Goal: Information Seeking & Learning: Learn about a topic

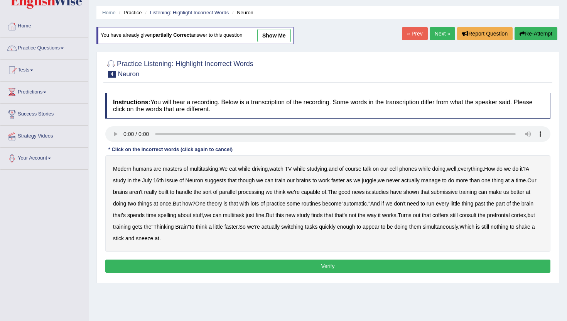
click at [275, 37] on link "show me" at bounding box center [274, 35] width 34 height 13
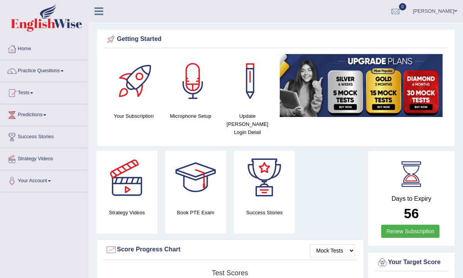
click at [74, 69] on link "Practice Questions" at bounding box center [44, 69] width 88 height 19
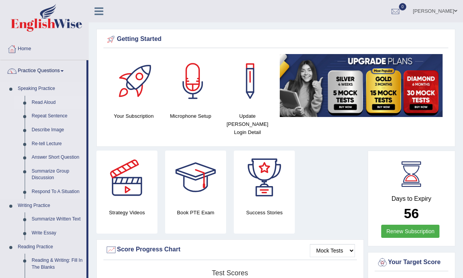
click at [46, 104] on link "Read Aloud" at bounding box center [57, 103] width 58 height 14
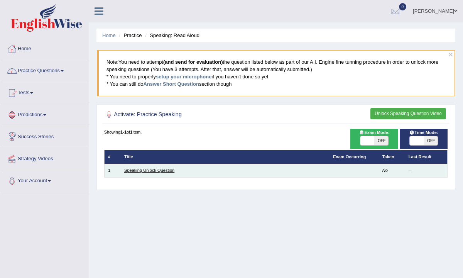
click at [133, 171] on link "Speaking Unlock Question" at bounding box center [149, 170] width 50 height 5
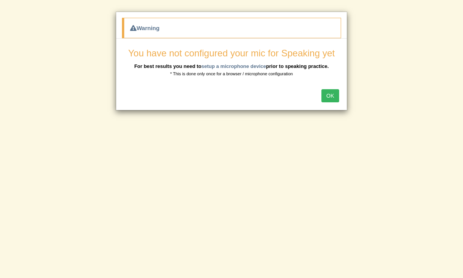
click at [326, 95] on button "OK" at bounding box center [330, 95] width 18 height 13
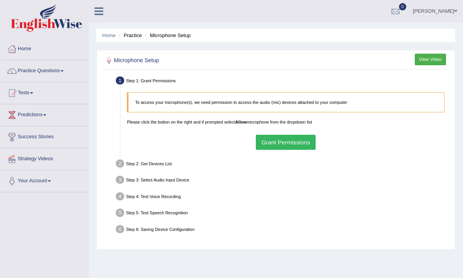
click at [277, 142] on button "Grant Permissions" at bounding box center [286, 142] width 60 height 15
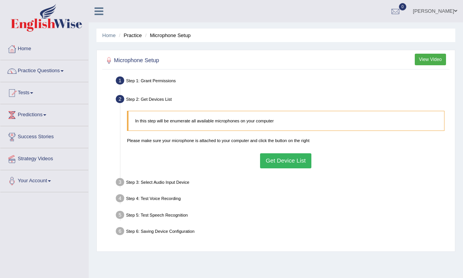
click at [139, 99] on div "Step 2: Get Devices List" at bounding box center [282, 100] width 339 height 14
click at [280, 160] on button "Get Device List" at bounding box center [285, 160] width 51 height 15
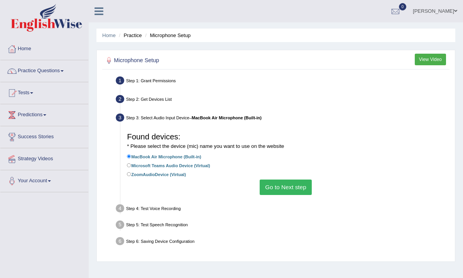
click at [281, 187] on button "Go to Next step" at bounding box center [286, 186] width 52 height 15
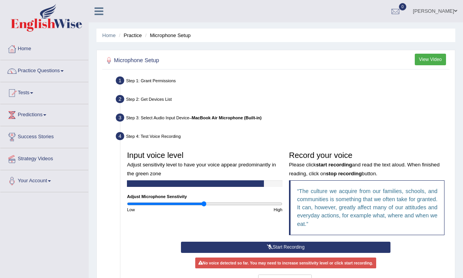
click at [270, 246] on icon at bounding box center [270, 247] width 6 height 5
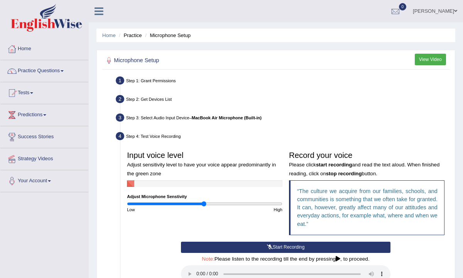
click at [270, 246] on icon at bounding box center [270, 247] width 6 height 5
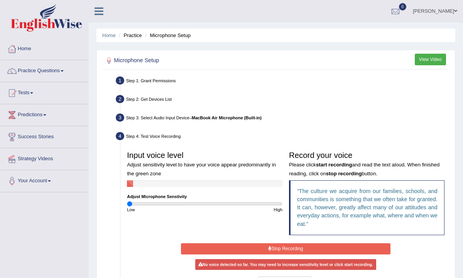
click at [127, 204] on input "range" at bounding box center [204, 203] width 155 height 5
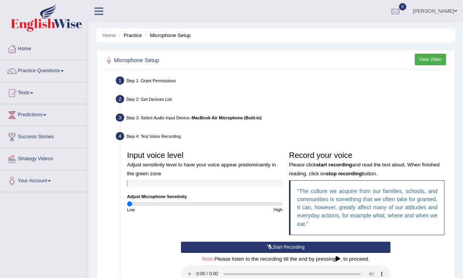
click at [199, 206] on div "Low" at bounding box center [164, 209] width 81 height 6
click at [143, 203] on input "range" at bounding box center [204, 203] width 155 height 5
click at [153, 202] on input "range" at bounding box center [204, 203] width 155 height 5
drag, startPoint x: 156, startPoint y: 202, endPoint x: 192, endPoint y: 202, distance: 35.5
click at [192, 202] on input "range" at bounding box center [204, 203] width 155 height 5
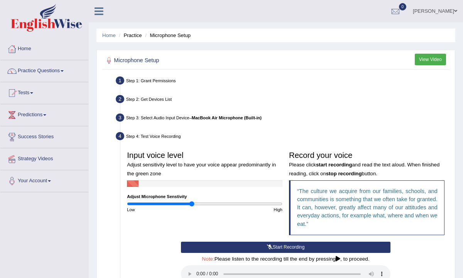
click at [268, 249] on button "Start Recording" at bounding box center [285, 246] width 209 height 11
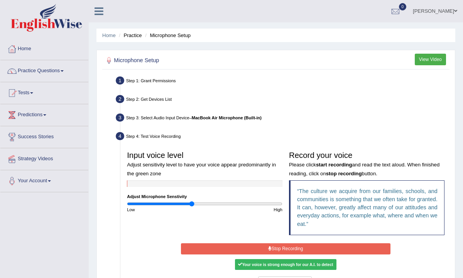
click at [268, 249] on icon at bounding box center [269, 248] width 3 height 5
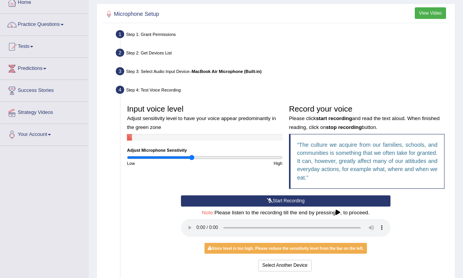
scroll to position [62, 0]
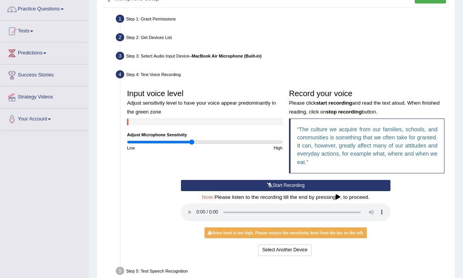
click at [272, 184] on button "Start Recording" at bounding box center [285, 185] width 209 height 11
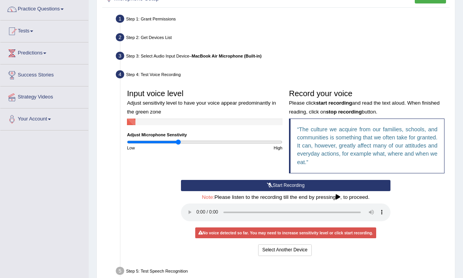
type input "0.66"
click at [178, 143] on input "range" at bounding box center [204, 141] width 155 height 5
click at [269, 183] on icon at bounding box center [270, 185] width 6 height 5
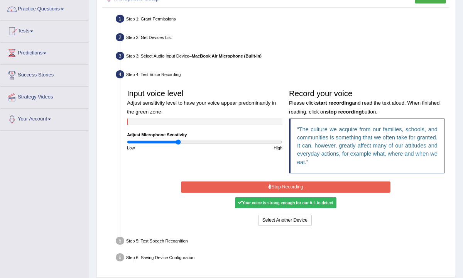
click at [273, 186] on button "Stop Recording" at bounding box center [285, 186] width 209 height 11
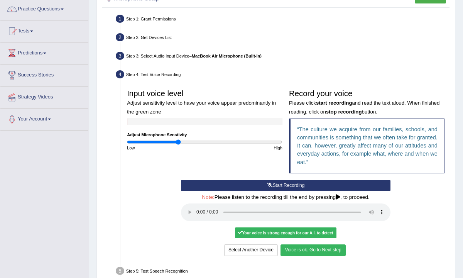
click at [294, 249] on button "Voice is ok. Go to Next step" at bounding box center [312, 249] width 65 height 11
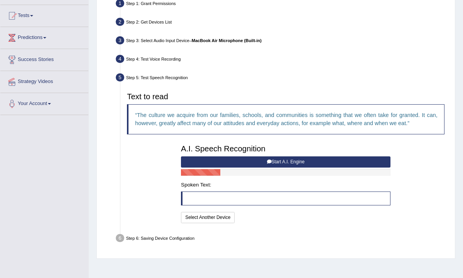
scroll to position [93, 0]
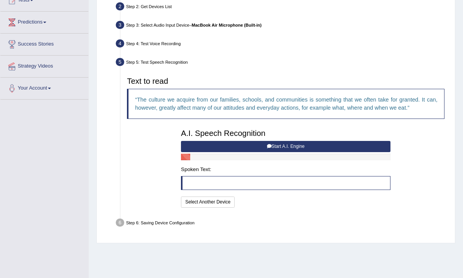
click at [270, 145] on icon at bounding box center [269, 146] width 5 height 5
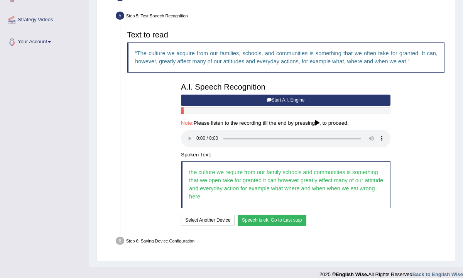
scroll to position [145, 0]
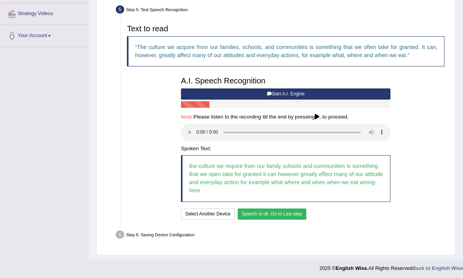
click at [268, 213] on button "Speech is ok. Go to Last step" at bounding box center [272, 213] width 69 height 11
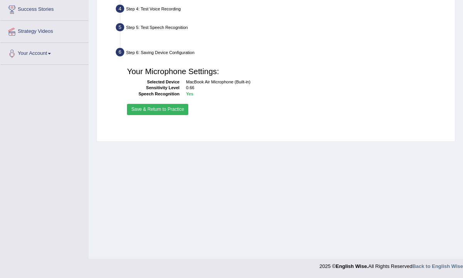
scroll to position [127, 0]
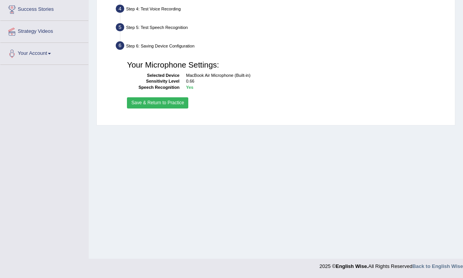
click at [143, 104] on button "Save & Return to Practice" at bounding box center [157, 102] width 61 height 11
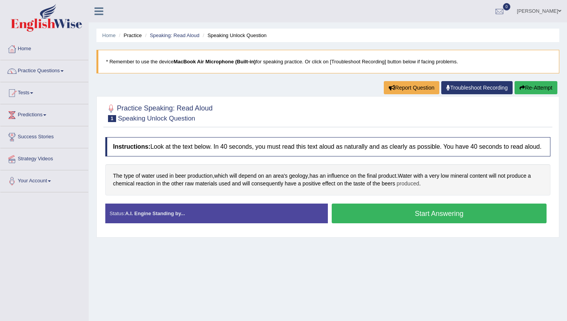
click at [409, 187] on span "produced" at bounding box center [408, 183] width 22 height 8
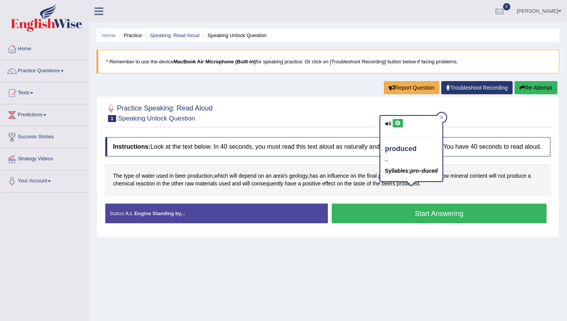
click at [395, 123] on icon at bounding box center [398, 123] width 6 height 5
click at [395, 122] on icon at bounding box center [398, 123] width 6 height 5
click at [277, 187] on span "consequently" at bounding box center [268, 183] width 32 height 8
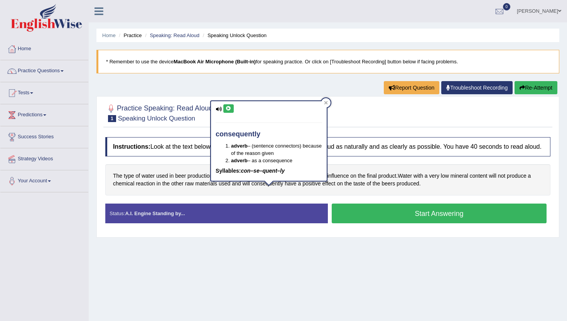
click at [227, 109] on icon at bounding box center [229, 108] width 6 height 5
click at [327, 102] on icon at bounding box center [325, 102] width 3 height 3
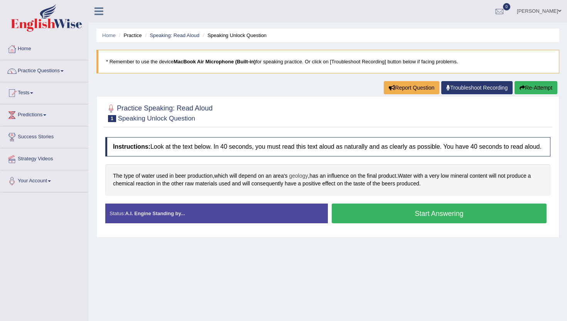
click at [304, 180] on span "geology" at bounding box center [298, 176] width 19 height 8
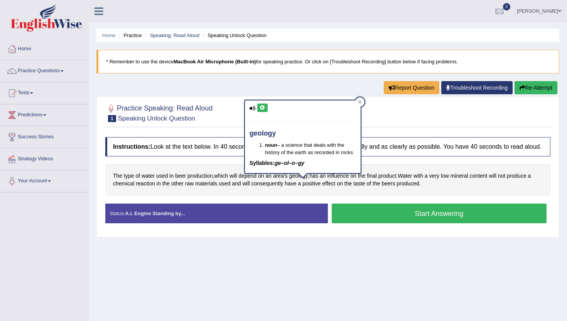
click at [253, 108] on icon at bounding box center [253, 108] width 6 height 5
click at [263, 108] on icon at bounding box center [263, 107] width 6 height 5
click at [262, 109] on icon at bounding box center [263, 107] width 6 height 5
click at [264, 108] on icon at bounding box center [263, 107] width 6 height 5
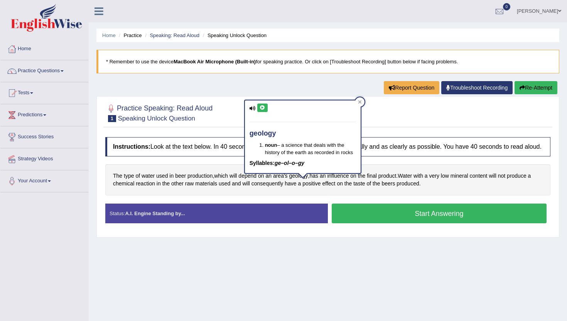
click at [263, 108] on icon at bounding box center [263, 107] width 6 height 5
click at [358, 102] on icon at bounding box center [360, 102] width 4 height 4
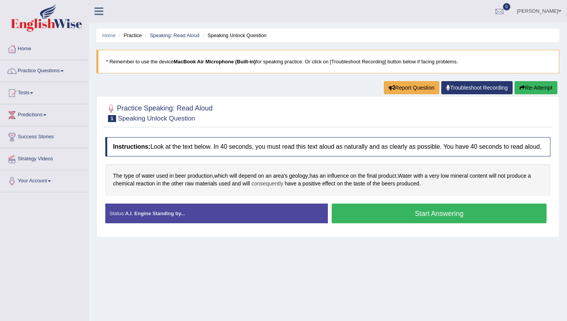
click at [274, 187] on span "consequently" at bounding box center [268, 183] width 32 height 8
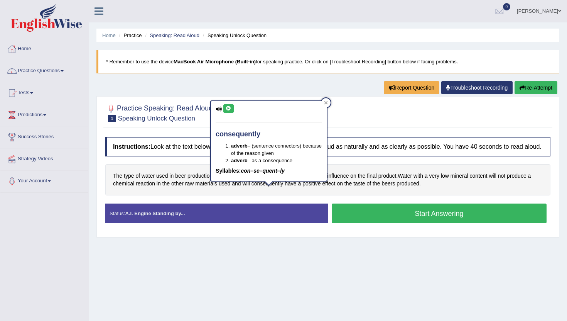
click at [228, 109] on icon at bounding box center [229, 108] width 6 height 5
click at [327, 101] on icon at bounding box center [326, 103] width 4 height 4
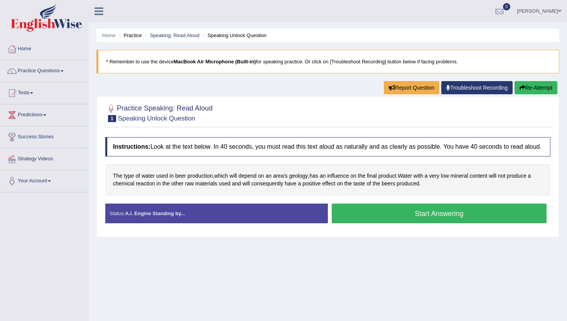
click at [429, 219] on button "Start Answering" at bounding box center [439, 213] width 215 height 20
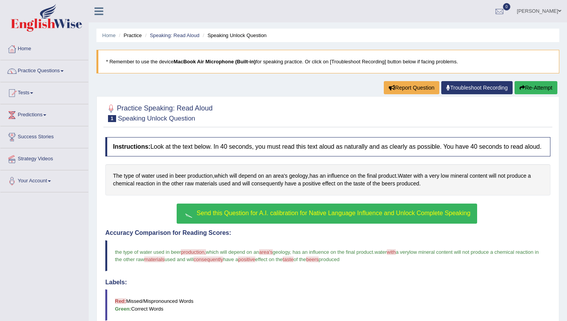
click at [380, 216] on span "Send this Question for A.I. calibration for Native Language Influence and Unloc…" at bounding box center [334, 212] width 274 height 7
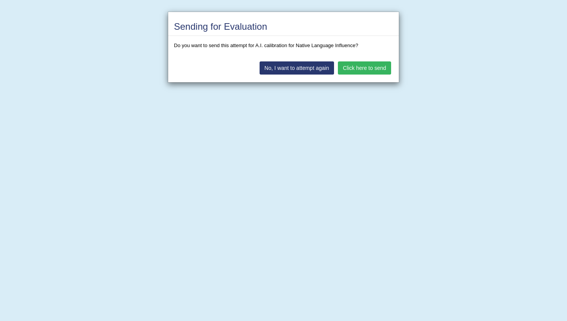
click at [365, 66] on button "Click here to send" at bounding box center [364, 67] width 53 height 13
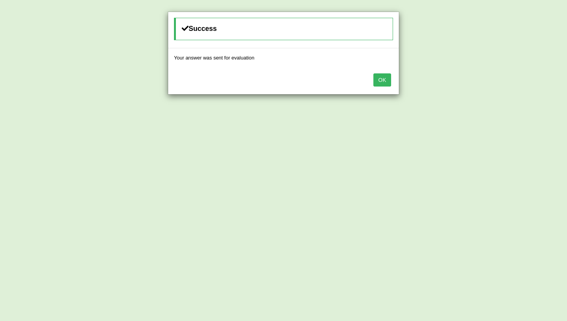
click at [382, 77] on button "OK" at bounding box center [382, 79] width 18 height 13
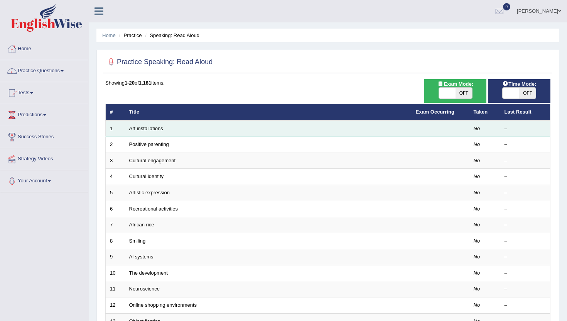
click at [173, 129] on td "Art installations" at bounding box center [268, 128] width 287 height 16
click at [170, 126] on td "Art installations" at bounding box center [268, 128] width 287 height 16
click at [169, 124] on td "Art installations" at bounding box center [268, 128] width 287 height 16
click at [160, 128] on link "Art installations" at bounding box center [146, 128] width 34 height 6
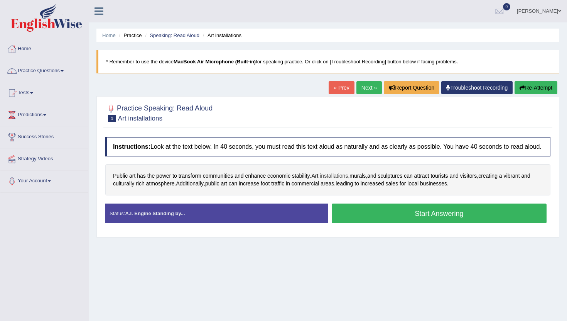
click at [333, 180] on span "installations" at bounding box center [334, 176] width 28 height 8
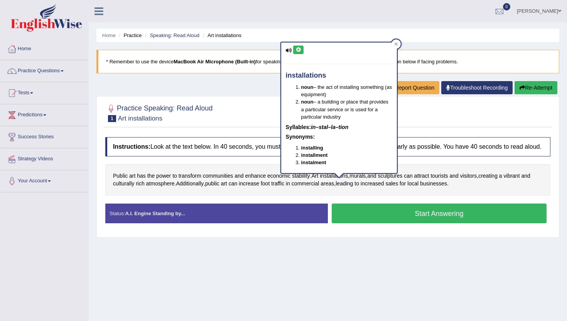
click at [297, 47] on button at bounding box center [298, 50] width 10 height 8
click at [297, 51] on icon at bounding box center [299, 49] width 6 height 5
click at [395, 44] on icon at bounding box center [396, 44] width 4 height 4
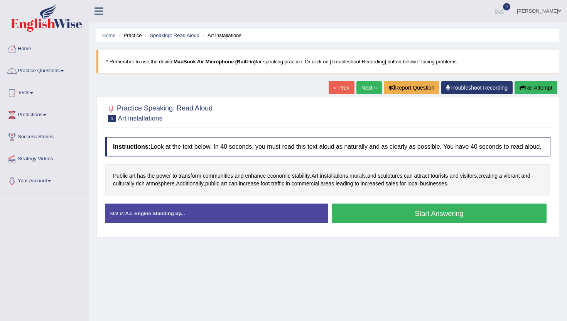
click at [365, 180] on span "murals" at bounding box center [358, 176] width 16 height 8
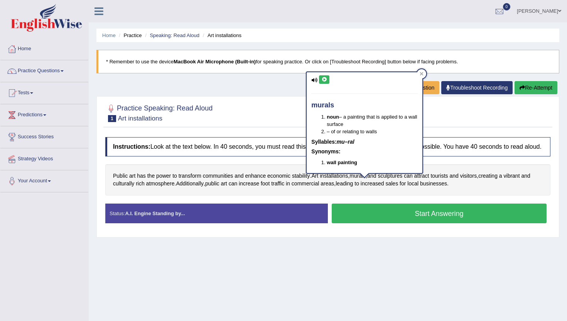
click at [324, 81] on icon at bounding box center [324, 79] width 6 height 5
click at [422, 73] on icon at bounding box center [421, 73] width 3 height 3
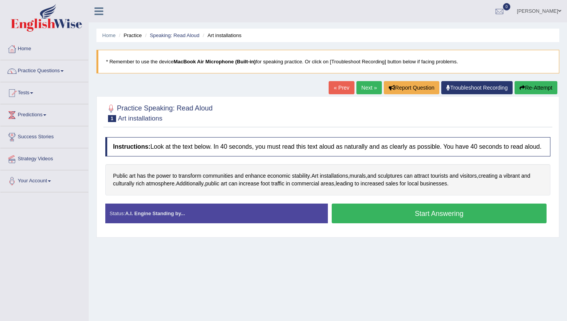
click at [419, 217] on button "Start Answering" at bounding box center [439, 213] width 215 height 20
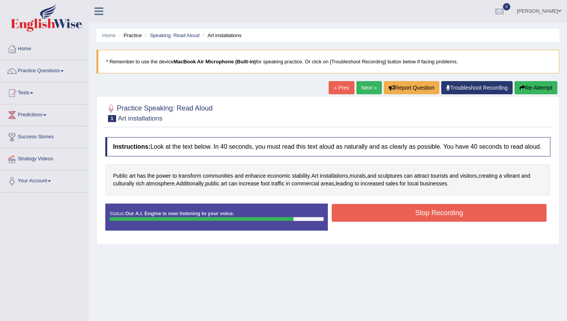
click at [419, 217] on button "Stop Recording" at bounding box center [439, 213] width 215 height 18
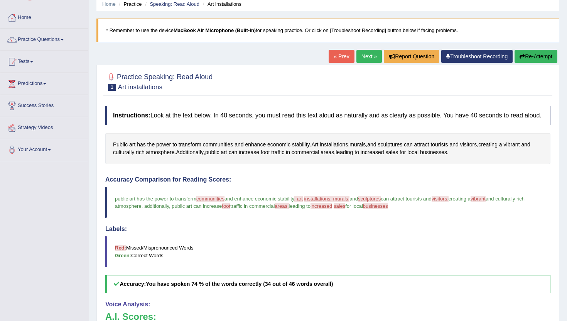
scroll to position [31, 0]
click at [467, 247] on blockquote "Red: Missed/Mispronounced Words Green: Correct Words" at bounding box center [327, 251] width 445 height 31
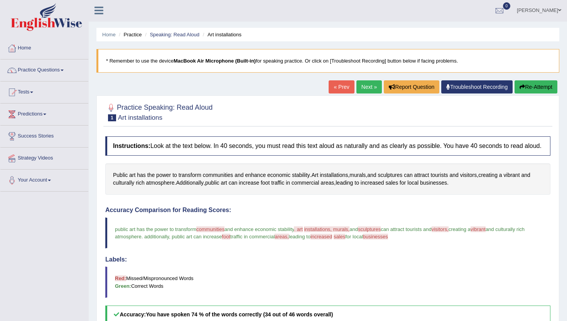
scroll to position [0, 0]
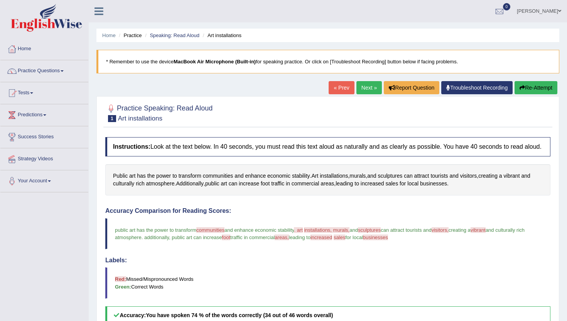
click at [493, 288] on blockquote "Red: Missed/Mispronounced Words Green: Correct Words" at bounding box center [327, 282] width 445 height 31
click at [527, 114] on div at bounding box center [327, 113] width 445 height 24
click at [529, 92] on button "Re-Attempt" at bounding box center [536, 87] width 43 height 13
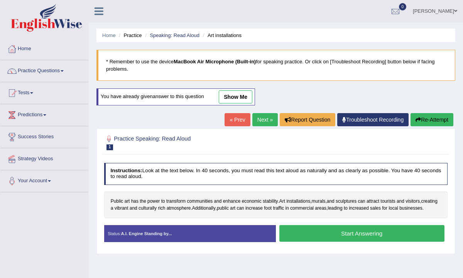
click at [357, 239] on button "Start Answering" at bounding box center [361, 233] width 165 height 17
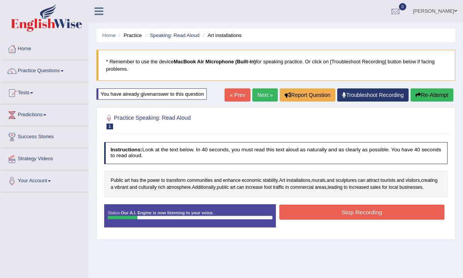
click at [355, 219] on button "Stop Recording" at bounding box center [361, 211] width 165 height 15
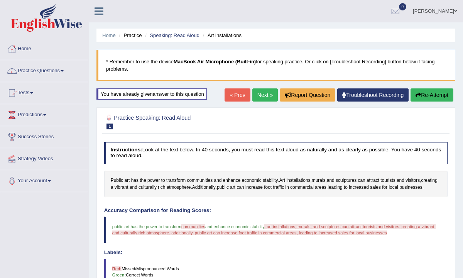
click at [356, 250] on div "Accuracy Comparison for Reading Scores: public art has the power to transform c…" at bounding box center [276, 258] width 344 height 100
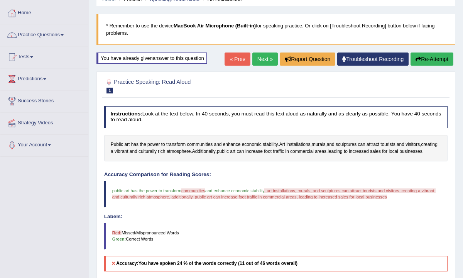
scroll to position [20, 0]
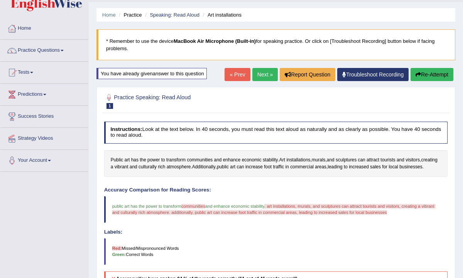
click at [258, 75] on link "Next »" at bounding box center [264, 74] width 25 height 13
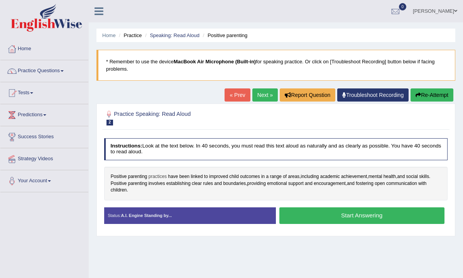
click at [158, 175] on span "practices" at bounding box center [158, 176] width 19 height 7
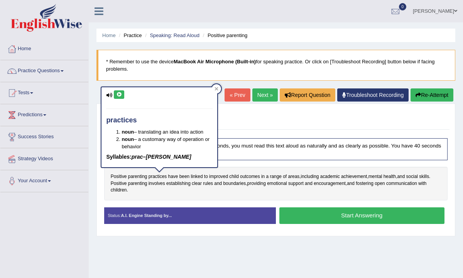
click at [119, 95] on icon at bounding box center [119, 94] width 6 height 5
click at [276, 177] on span "range" at bounding box center [276, 176] width 12 height 7
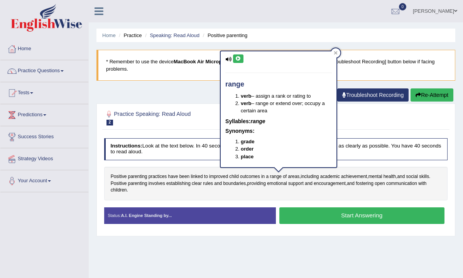
click at [240, 58] on icon at bounding box center [238, 58] width 6 height 5
click at [339, 52] on div at bounding box center [335, 52] width 9 height 9
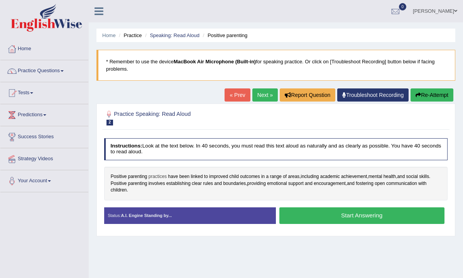
click at [157, 177] on span "practices" at bounding box center [158, 176] width 19 height 7
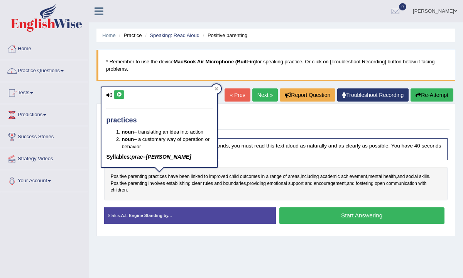
click at [121, 95] on icon at bounding box center [119, 94] width 6 height 5
click at [277, 177] on span "range" at bounding box center [276, 176] width 12 height 7
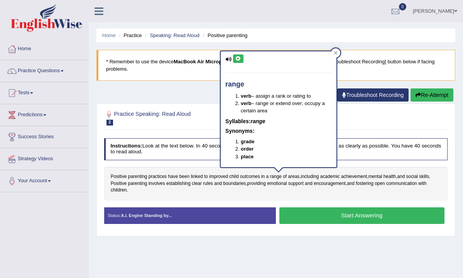
click at [236, 57] on icon at bounding box center [238, 58] width 6 height 5
click at [339, 51] on div at bounding box center [335, 52] width 9 height 9
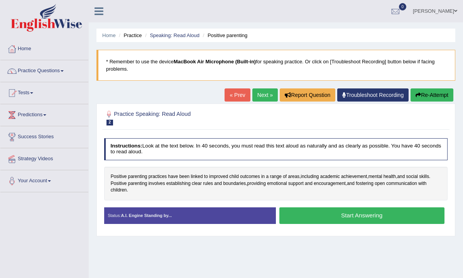
click at [328, 217] on button "Start Answering" at bounding box center [361, 215] width 165 height 17
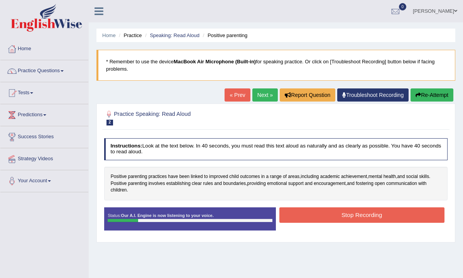
click at [343, 215] on button "Stop Recording" at bounding box center [361, 214] width 165 height 15
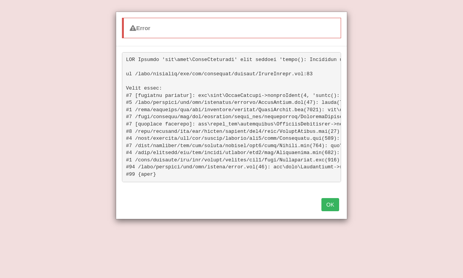
click at [329, 206] on button "OK" at bounding box center [330, 204] width 18 height 13
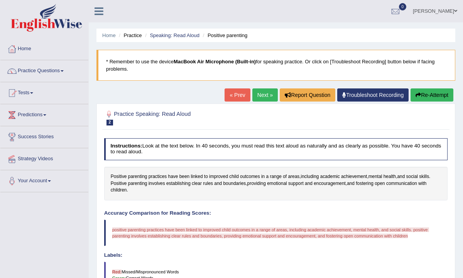
click at [421, 94] on button "Re-Attempt" at bounding box center [431, 94] width 43 height 13
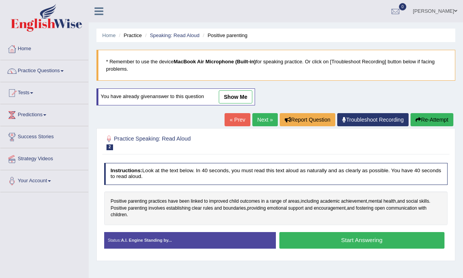
click at [341, 239] on button "Start Answering" at bounding box center [361, 240] width 165 height 17
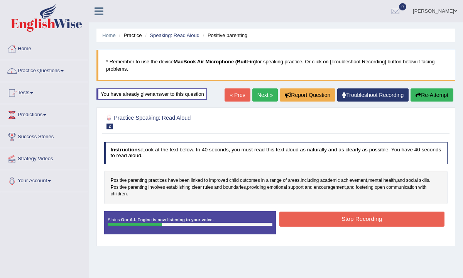
click at [340, 217] on button "Stop Recording" at bounding box center [361, 218] width 165 height 15
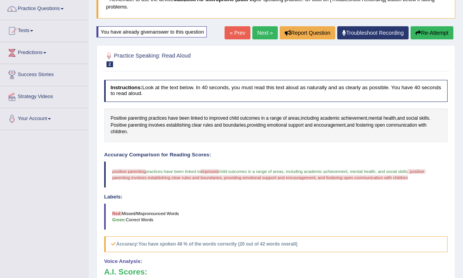
scroll to position [62, 0]
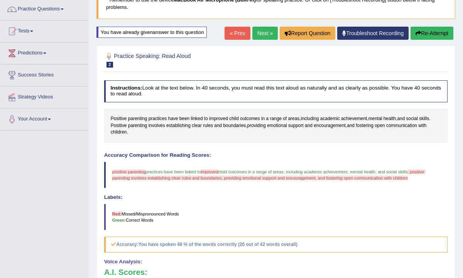
click at [423, 30] on button "Re-Attempt" at bounding box center [431, 33] width 43 height 13
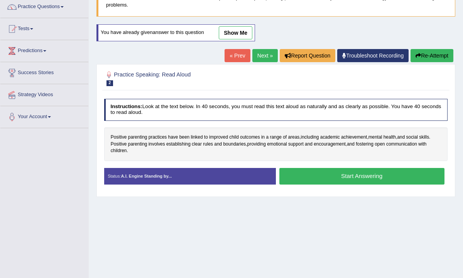
click at [352, 173] on button "Start Answering" at bounding box center [361, 176] width 165 height 17
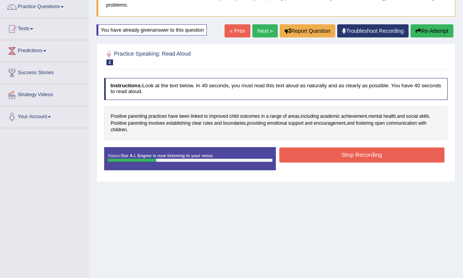
click at [351, 150] on button "Stop Recording" at bounding box center [361, 154] width 165 height 15
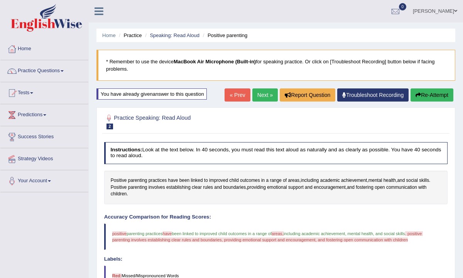
click at [423, 95] on button "Re-Attempt" at bounding box center [431, 94] width 43 height 13
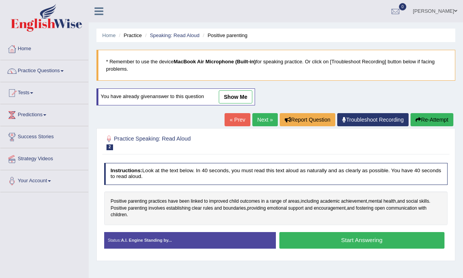
click at [352, 237] on button "Start Answering" at bounding box center [361, 240] width 165 height 17
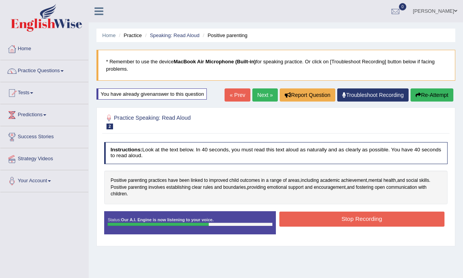
click at [350, 218] on button "Stop Recording" at bounding box center [361, 218] width 165 height 15
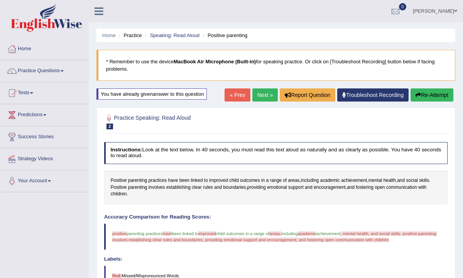
click at [427, 92] on button "Re-Attempt" at bounding box center [431, 94] width 43 height 13
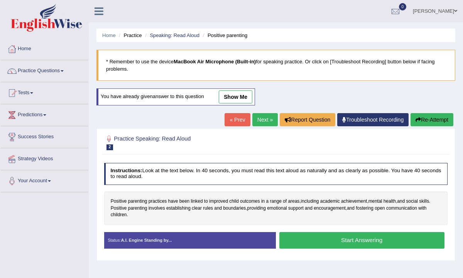
drag, startPoint x: 339, startPoint y: 241, endPoint x: 337, endPoint y: 248, distance: 6.8
click at [339, 241] on button "Start Answering" at bounding box center [361, 240] width 165 height 17
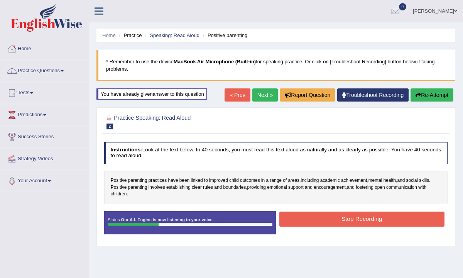
click at [348, 220] on button "Stop Recording" at bounding box center [361, 218] width 165 height 15
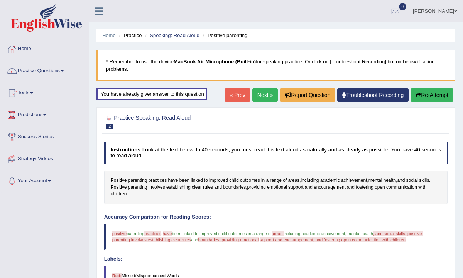
click at [426, 92] on button "Re-Attempt" at bounding box center [431, 94] width 43 height 13
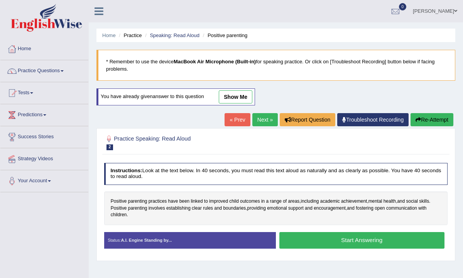
click at [349, 239] on button "Start Answering" at bounding box center [361, 240] width 165 height 17
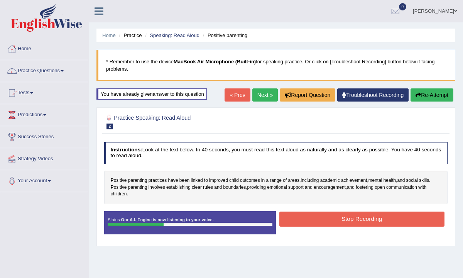
click at [349, 218] on button "Stop Recording" at bounding box center [361, 218] width 165 height 15
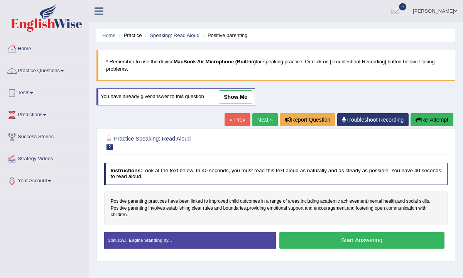
click at [361, 236] on button "Start Answering" at bounding box center [361, 240] width 165 height 17
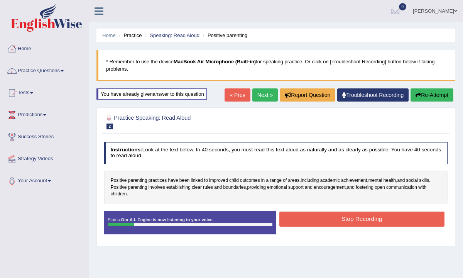
click at [353, 216] on button "Stop Recording" at bounding box center [361, 218] width 165 height 15
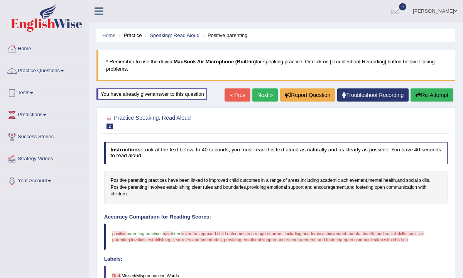
click at [425, 97] on button "Re-Attempt" at bounding box center [431, 94] width 43 height 13
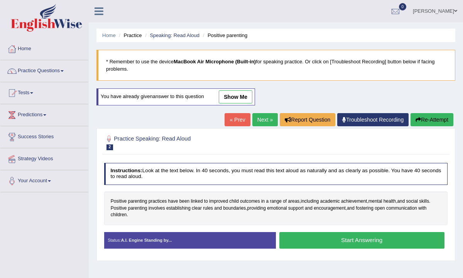
click at [331, 238] on button "Start Answering" at bounding box center [361, 240] width 165 height 17
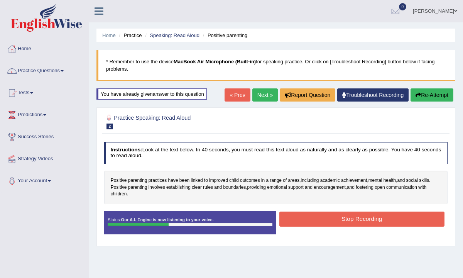
click at [330, 220] on button "Stop Recording" at bounding box center [361, 218] width 165 height 15
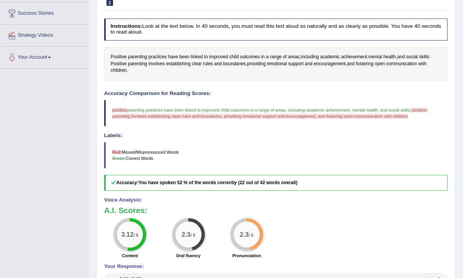
scroll to position [139, 0]
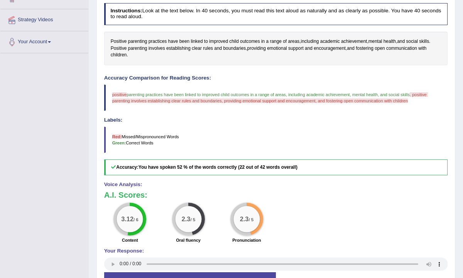
click at [411, 200] on div "A.I. Scores: 3.12 / 6 Content 2.3 / 5 Oral fluency 2.3 / 5 Pronunciation" at bounding box center [276, 218] width 344 height 54
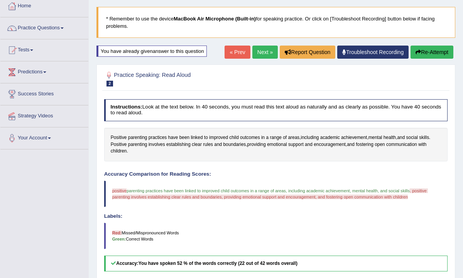
scroll to position [31, 0]
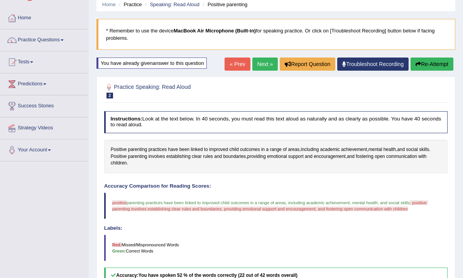
click at [427, 64] on button "Re-Attempt" at bounding box center [431, 63] width 43 height 13
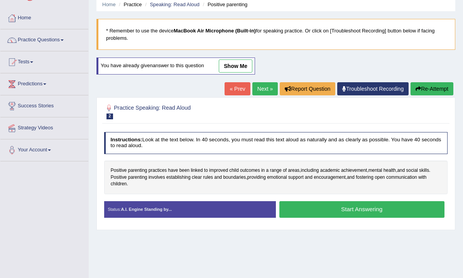
click at [351, 206] on button "Start Answering" at bounding box center [361, 209] width 165 height 17
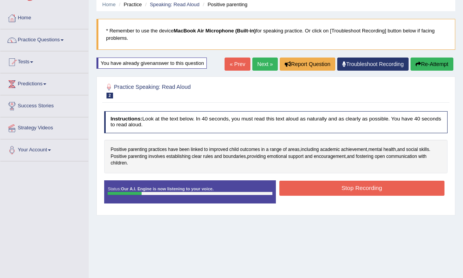
click at [351, 181] on button "Stop Recording" at bounding box center [361, 188] width 165 height 15
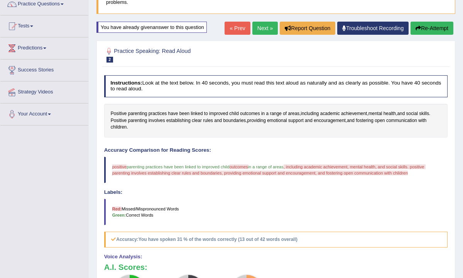
scroll to position [82, 0]
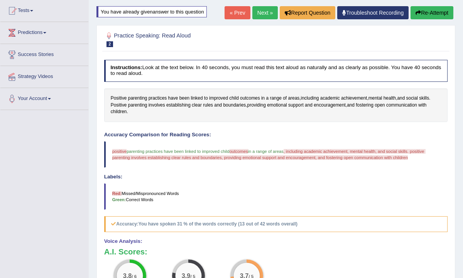
click at [260, 13] on link "Next »" at bounding box center [264, 12] width 25 height 13
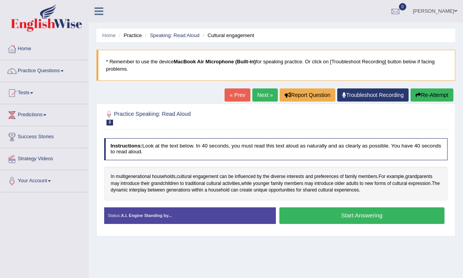
click at [352, 218] on button "Start Answering" at bounding box center [361, 215] width 165 height 17
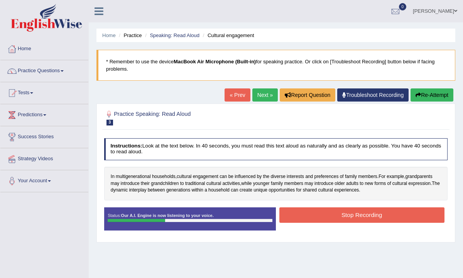
click at [352, 214] on button "Stop Recording" at bounding box center [361, 214] width 165 height 15
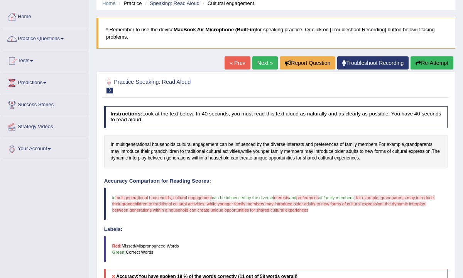
scroll to position [15, 0]
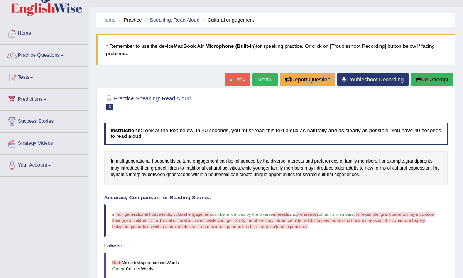
click at [415, 253] on blockquote "Red: Missed/Mispronounced Words Green: Correct Words" at bounding box center [276, 265] width 344 height 26
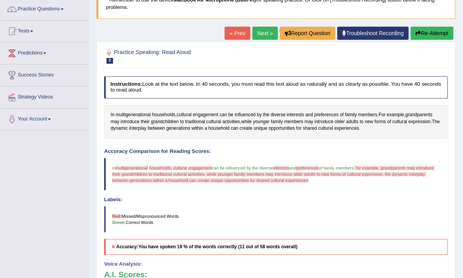
scroll to position [46, 0]
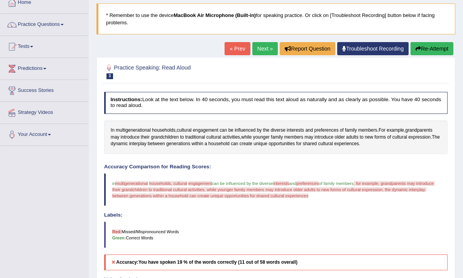
click at [429, 47] on button "Re-Attempt" at bounding box center [431, 48] width 43 height 13
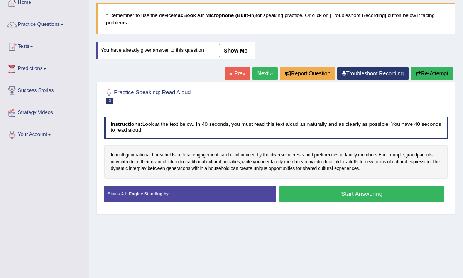
click at [360, 194] on button "Start Answering" at bounding box center [361, 194] width 165 height 17
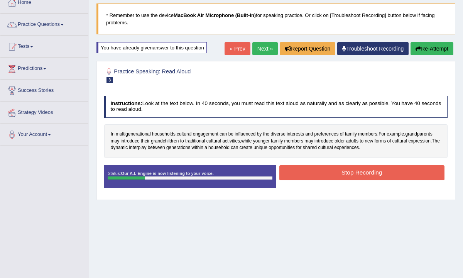
click at [356, 167] on button "Stop Recording" at bounding box center [361, 172] width 165 height 15
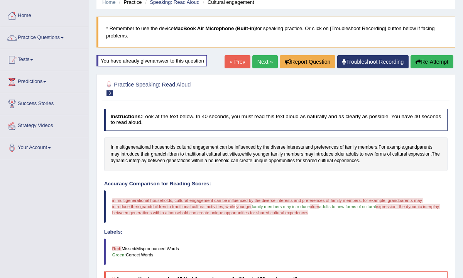
scroll to position [31, 0]
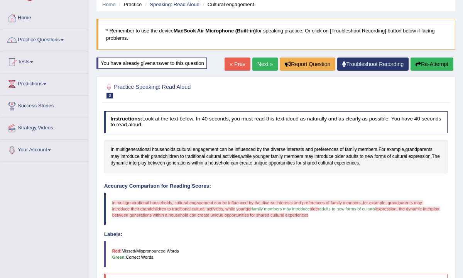
click at [426, 63] on button "Re-Attempt" at bounding box center [431, 63] width 43 height 13
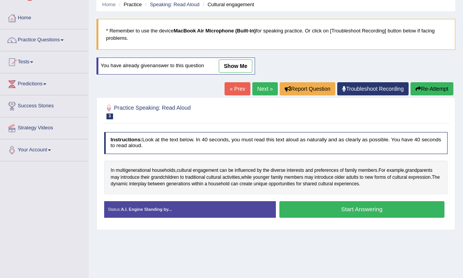
scroll to position [31, 0]
click at [358, 207] on button "Start Answering" at bounding box center [361, 209] width 165 height 17
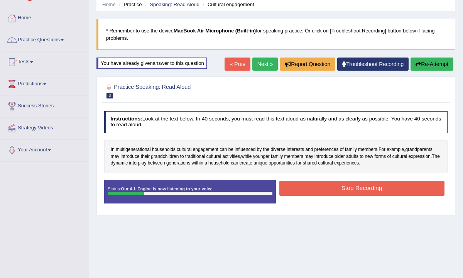
click at [351, 186] on button "Stop Recording" at bounding box center [361, 188] width 165 height 15
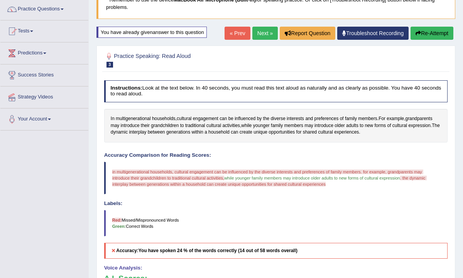
scroll to position [46, 0]
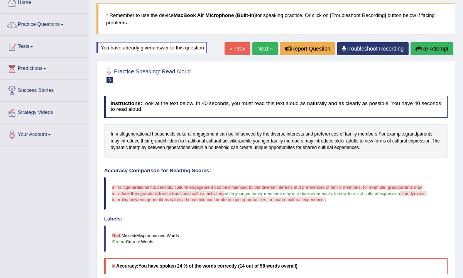
click at [253, 48] on link "Next »" at bounding box center [264, 48] width 25 height 13
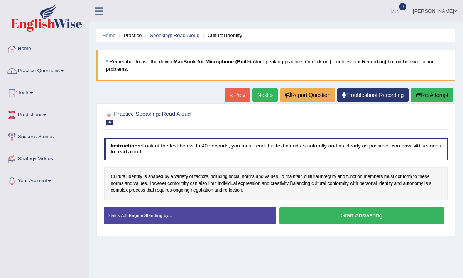
click at [355, 214] on button "Start Answering" at bounding box center [361, 215] width 165 height 17
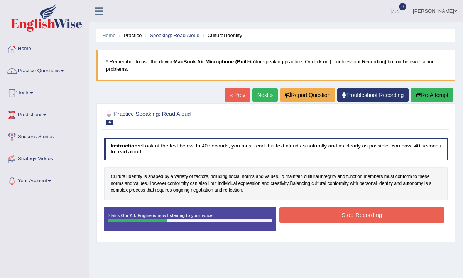
click at [355, 214] on button "Stop Recording" at bounding box center [361, 214] width 165 height 15
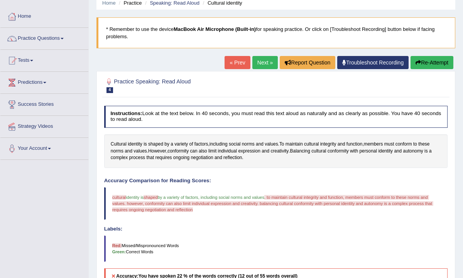
scroll to position [31, 0]
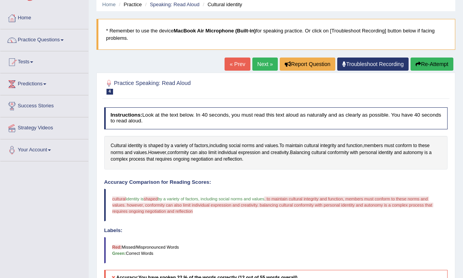
click at [421, 62] on button "Re-Attempt" at bounding box center [431, 63] width 43 height 13
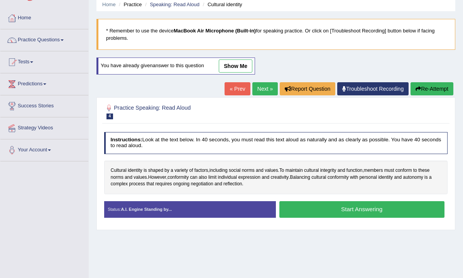
click at [51, 37] on link "Practice Questions" at bounding box center [44, 38] width 88 height 19
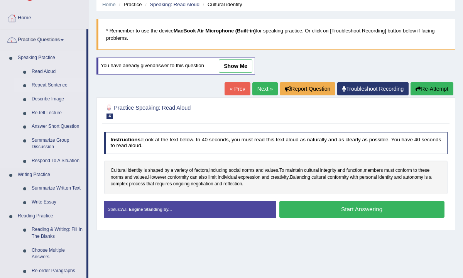
click at [47, 86] on link "Repeat Sentence" at bounding box center [57, 85] width 58 height 14
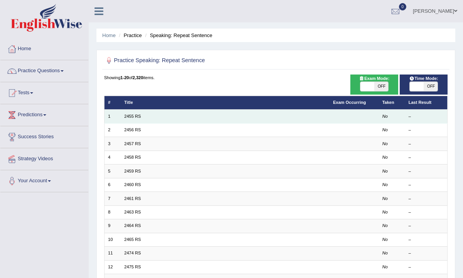
click at [144, 117] on td "2455 RS" at bounding box center [225, 117] width 209 height 14
click at [135, 116] on link "2455 RS" at bounding box center [132, 116] width 17 height 5
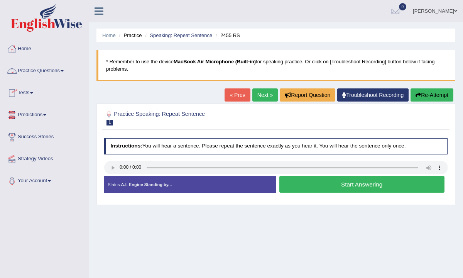
click at [63, 71] on link "Practice Questions" at bounding box center [44, 69] width 88 height 19
